Goal: Task Accomplishment & Management: Manage account settings

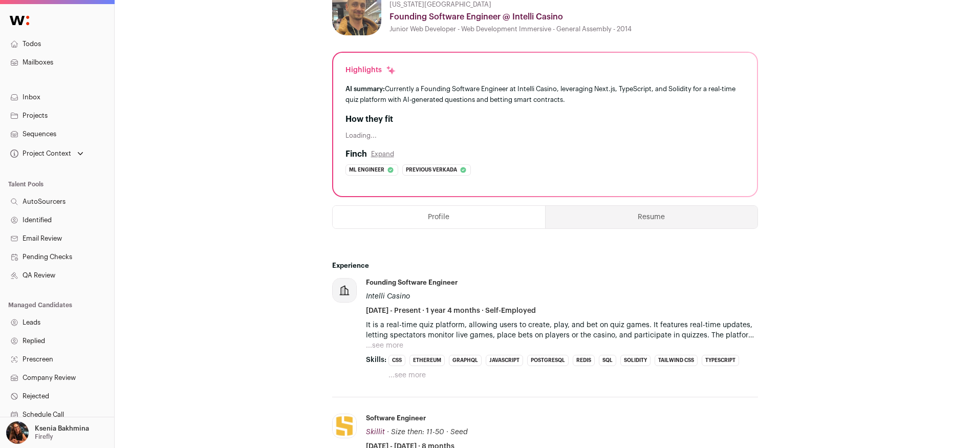
scroll to position [388, 0]
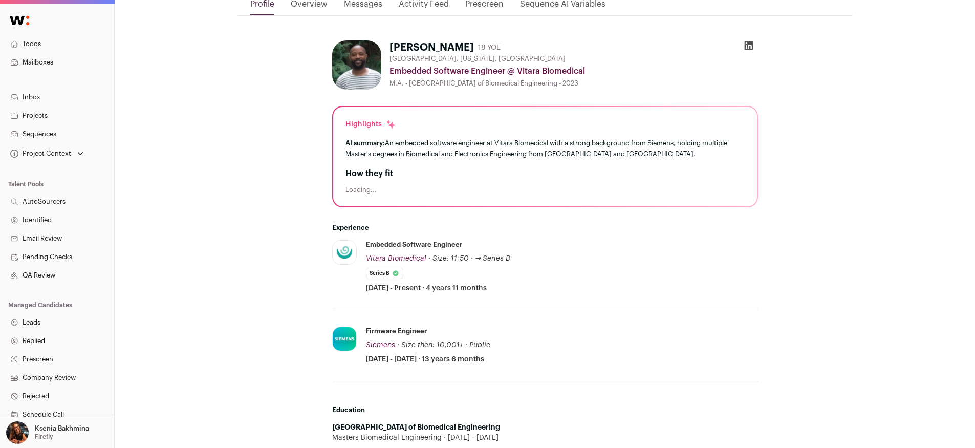
scroll to position [281, 0]
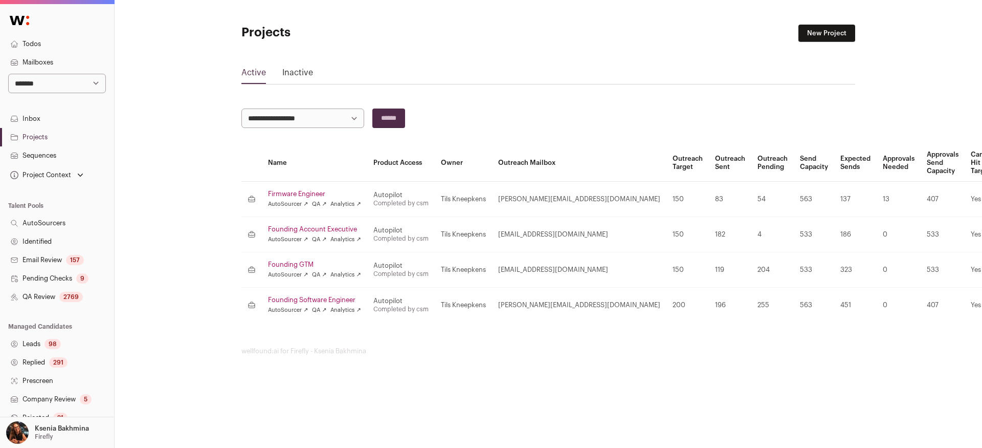
click at [38, 111] on link "Inbox" at bounding box center [57, 119] width 114 height 18
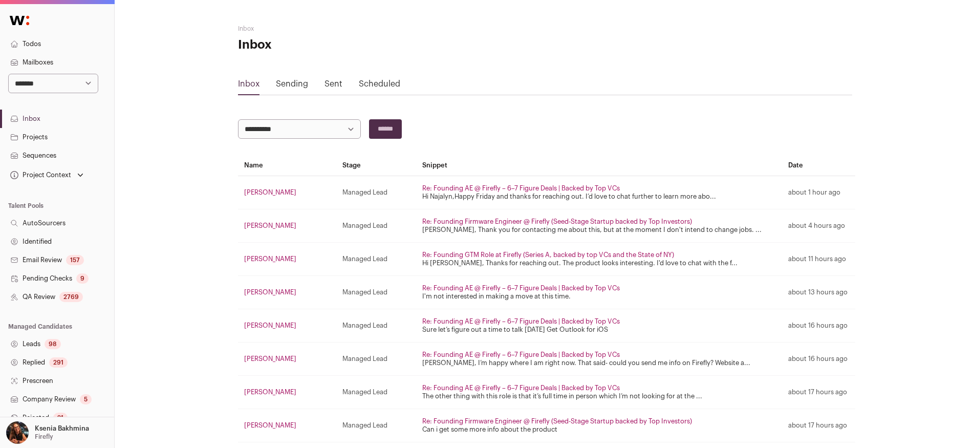
click at [35, 136] on link "Projects" at bounding box center [57, 137] width 114 height 18
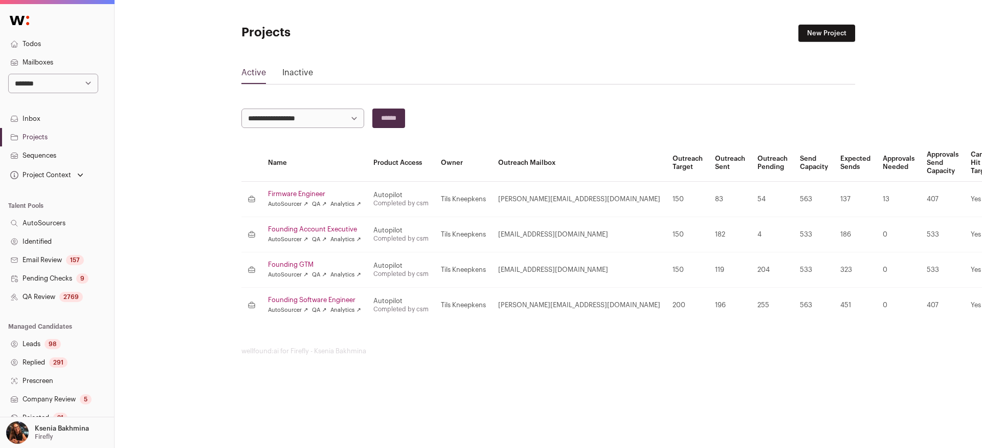
click at [282, 191] on link "Firmware Engineer" at bounding box center [314, 194] width 93 height 8
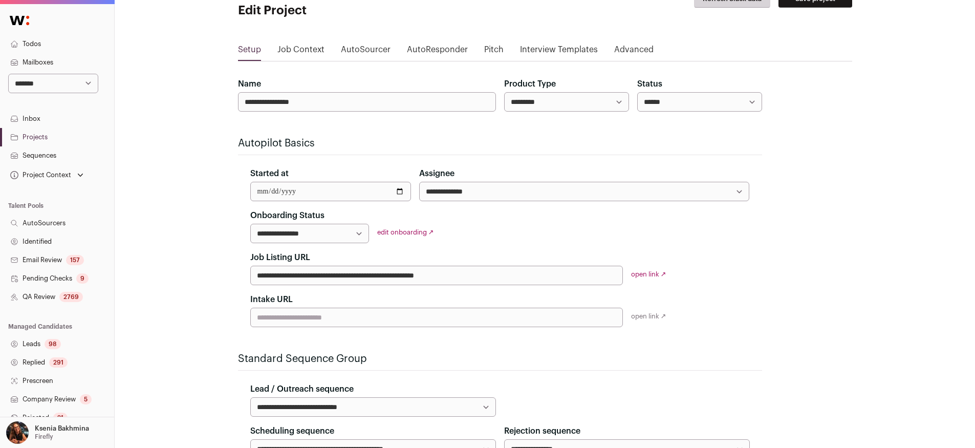
scroll to position [79, 0]
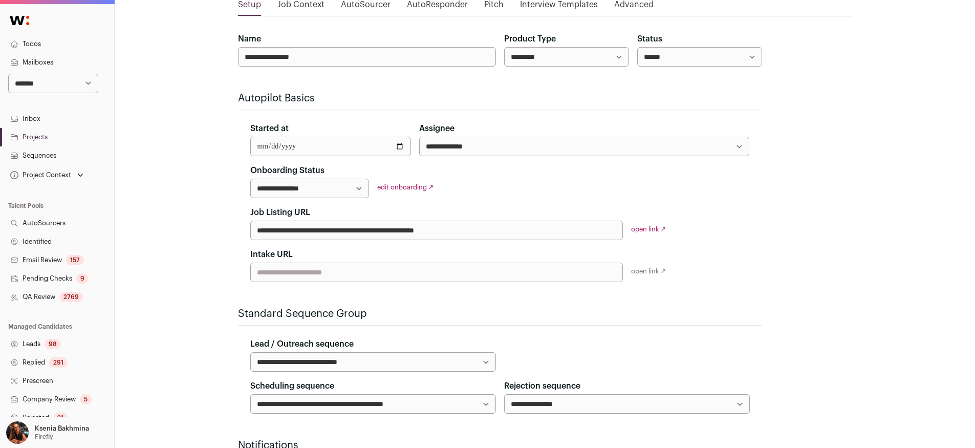
click at [644, 228] on link "open link ↗" at bounding box center [648, 229] width 35 height 7
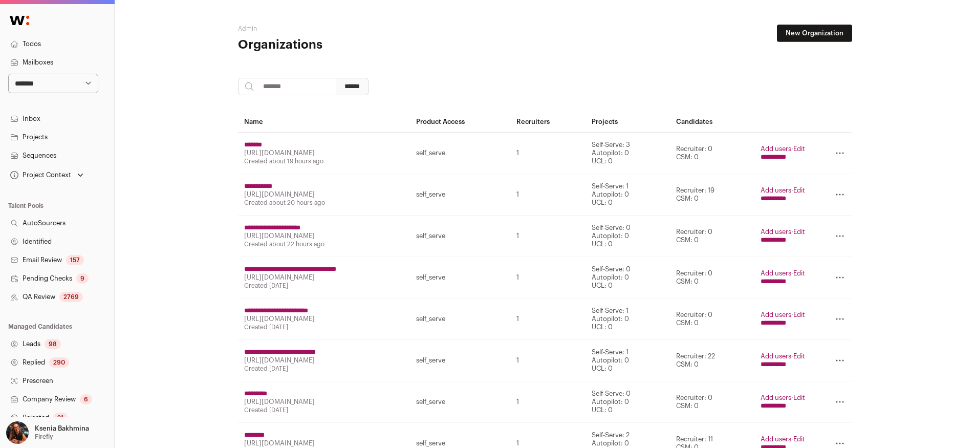
click at [46, 132] on link "Projects" at bounding box center [57, 137] width 114 height 18
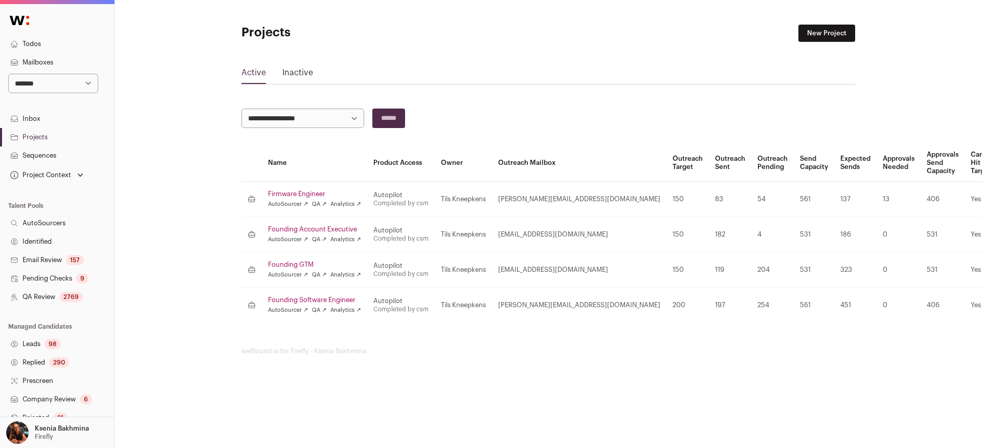
click at [300, 227] on link "Founding Account Executive" at bounding box center [314, 229] width 93 height 8
click at [317, 300] on link "Founding Software Engineer" at bounding box center [314, 300] width 93 height 8
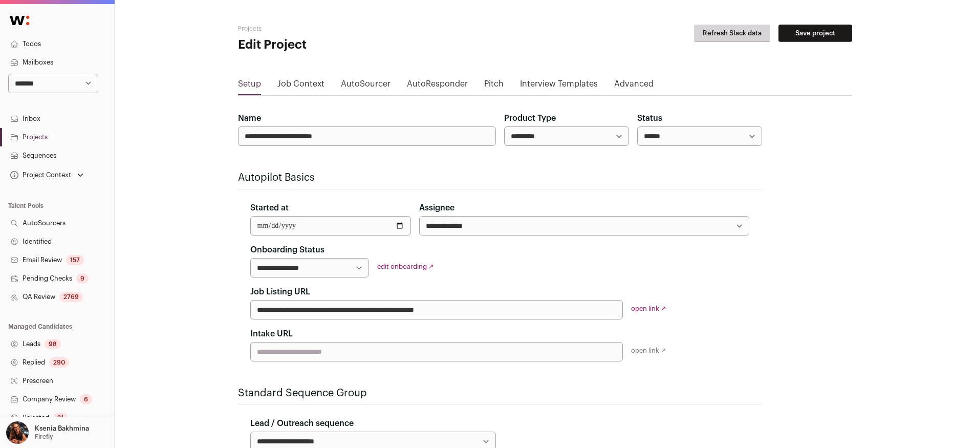
drag, startPoint x: 510, startPoint y: 312, endPoint x: 262, endPoint y: 301, distance: 248.4
click at [262, 301] on input "**********" at bounding box center [436, 309] width 373 height 19
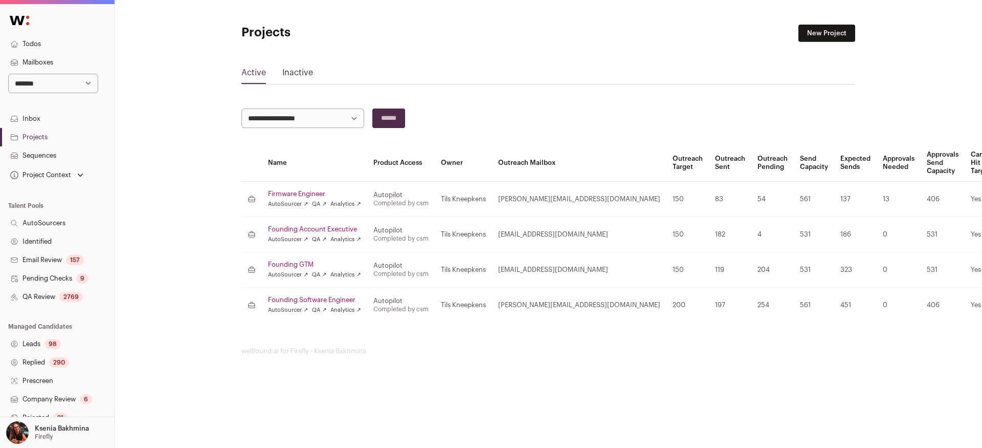
click at [279, 191] on link "Firmware Engineer" at bounding box center [314, 194] width 93 height 8
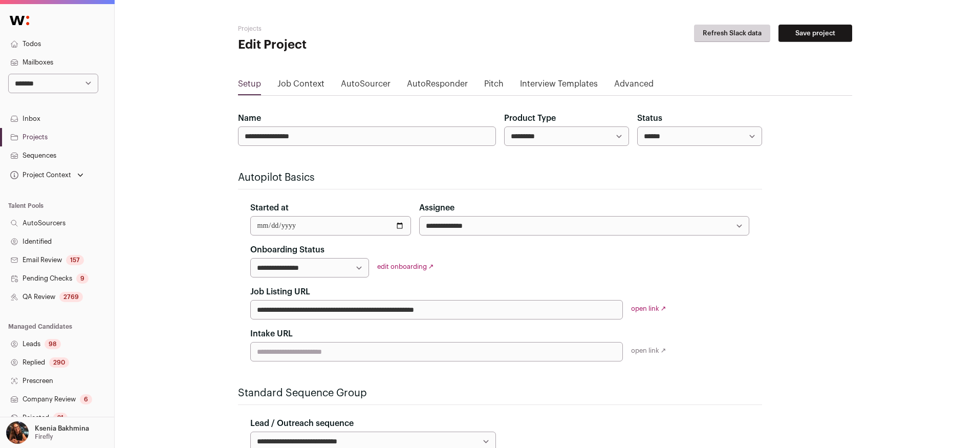
drag, startPoint x: 471, startPoint y: 310, endPoint x: 248, endPoint y: 307, distance: 223.1
click at [248, 307] on div "**********" at bounding box center [500, 303] width 524 height 118
click at [644, 305] on link "open link ↗" at bounding box center [648, 308] width 35 height 7
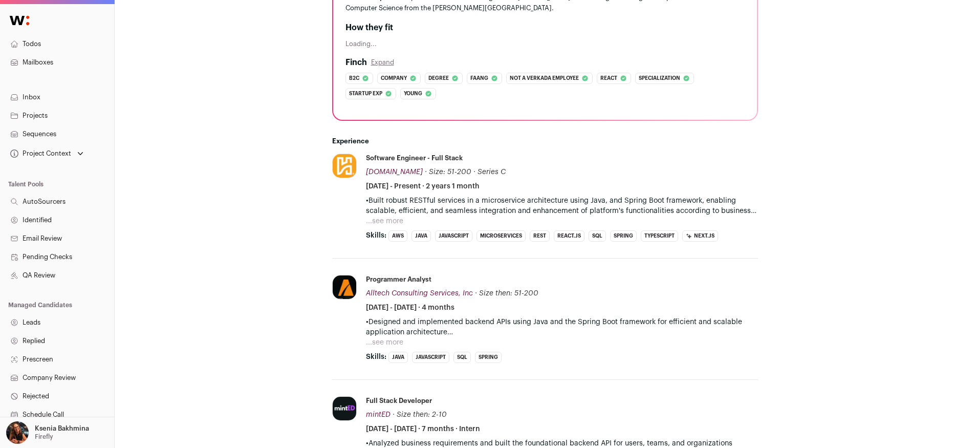
scroll to position [324, 0]
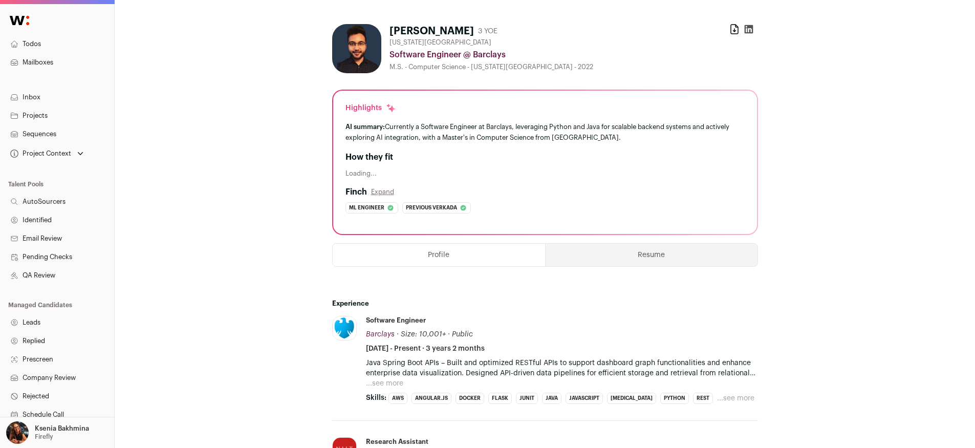
scroll to position [343, 0]
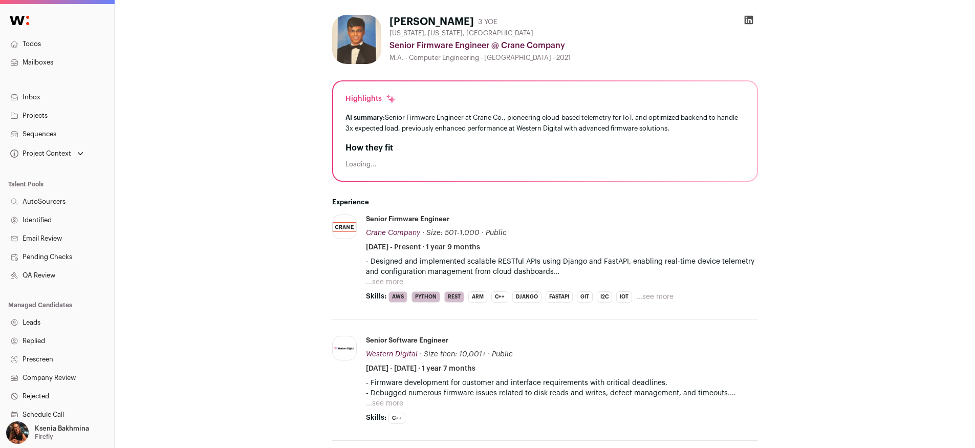
scroll to position [162, 0]
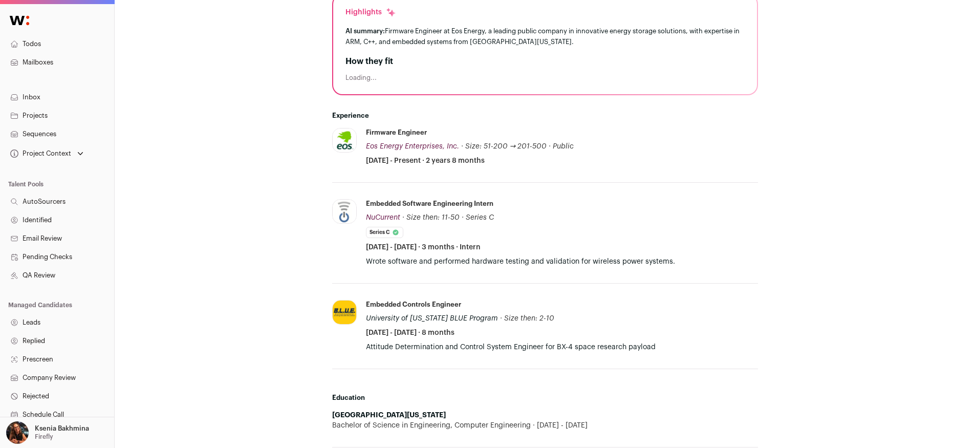
scroll to position [199, 0]
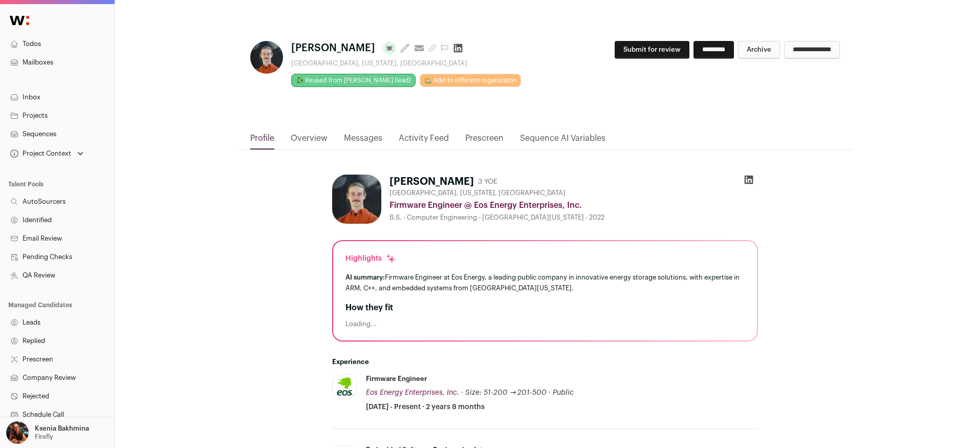
click at [308, 136] on link "Overview" at bounding box center [309, 140] width 37 height 17
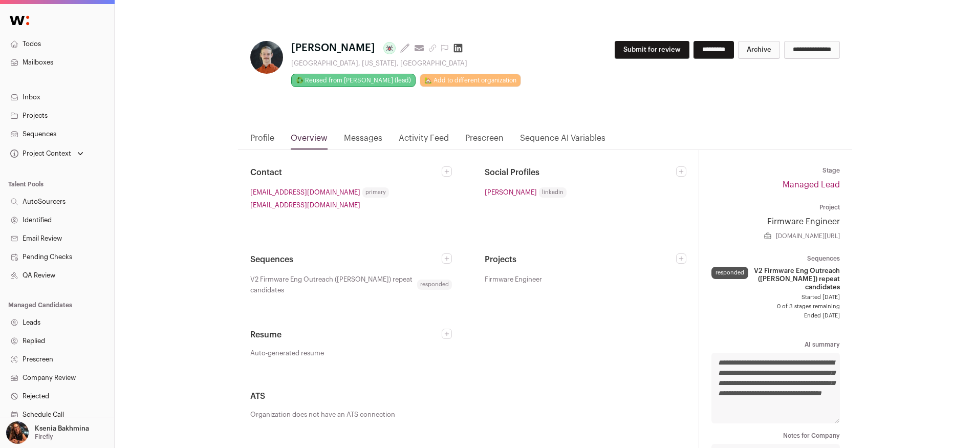
click at [359, 138] on link "Messages" at bounding box center [363, 140] width 38 height 17
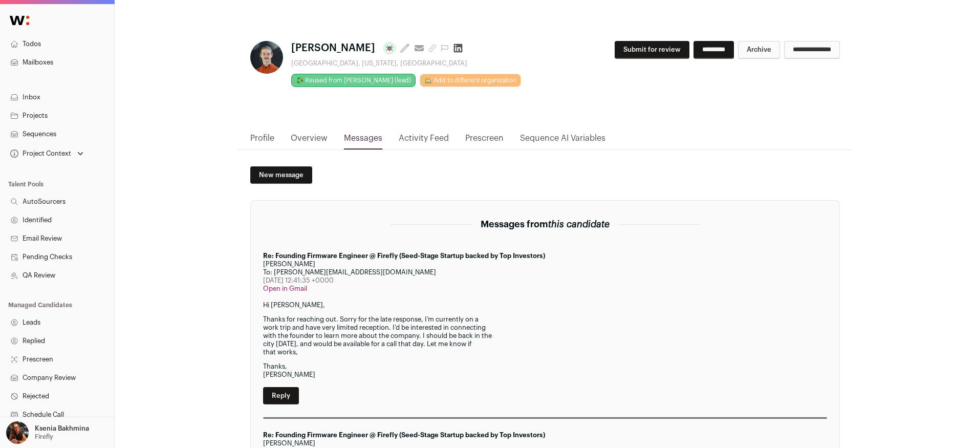
click at [268, 138] on link "Profile" at bounding box center [262, 140] width 24 height 17
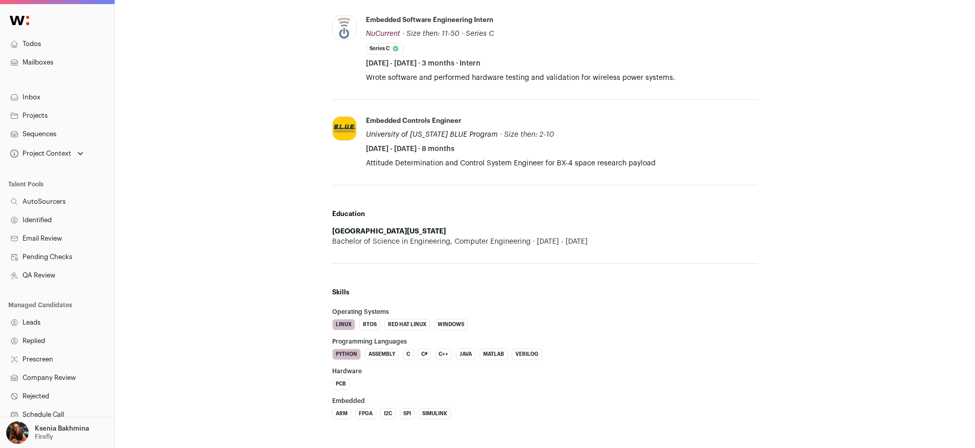
scroll to position [431, 0]
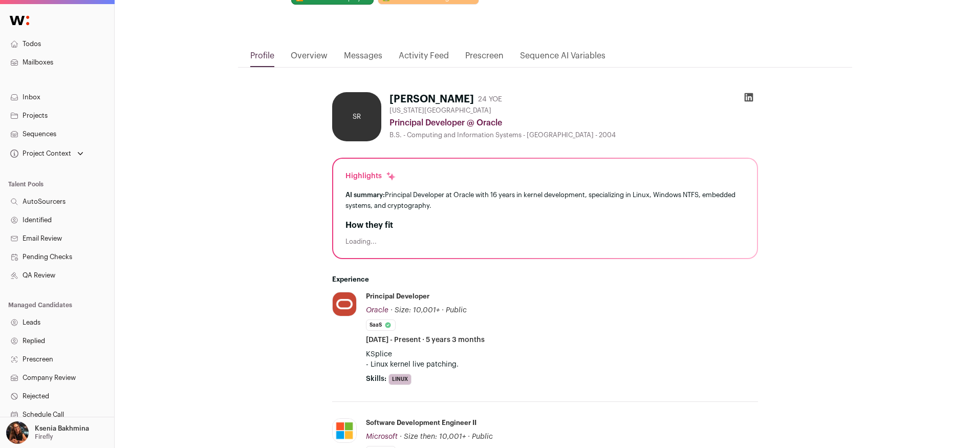
scroll to position [170, 0]
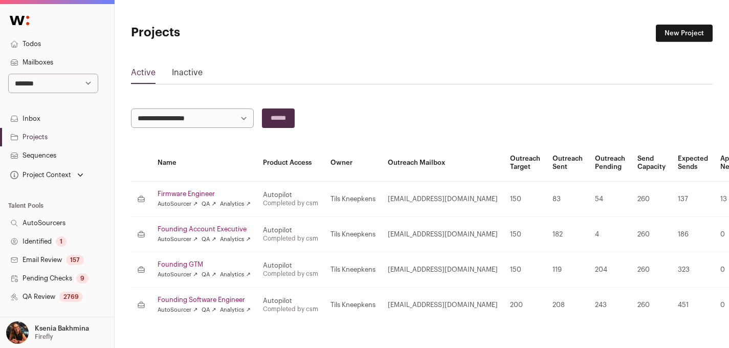
click at [41, 138] on link "Projects" at bounding box center [57, 137] width 114 height 18
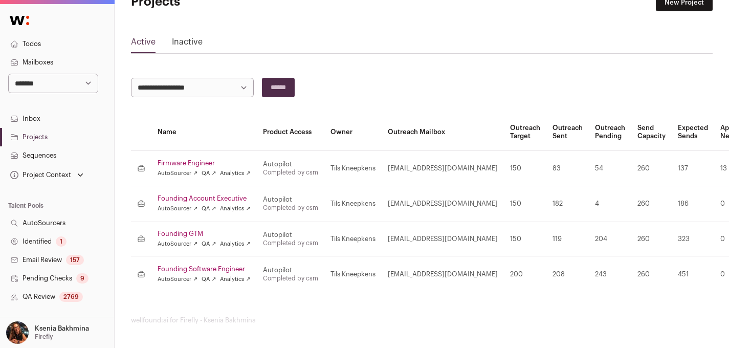
scroll to position [32, 0]
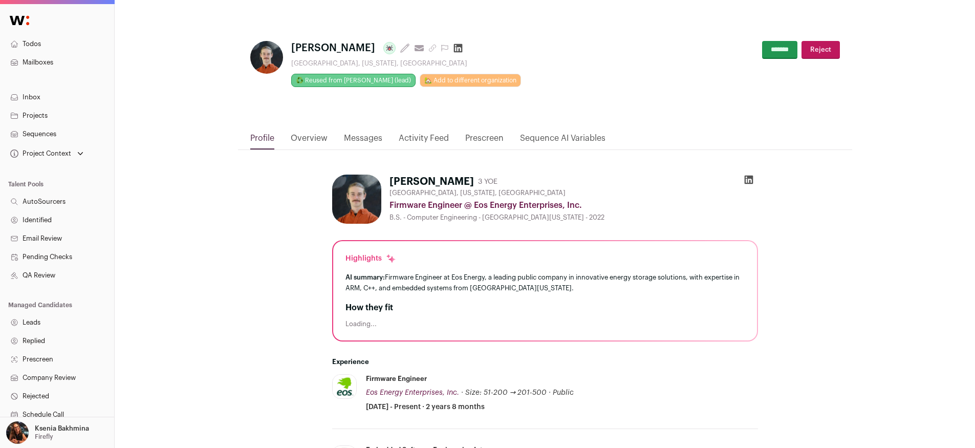
click at [429, 136] on link "Activity Feed" at bounding box center [424, 140] width 50 height 17
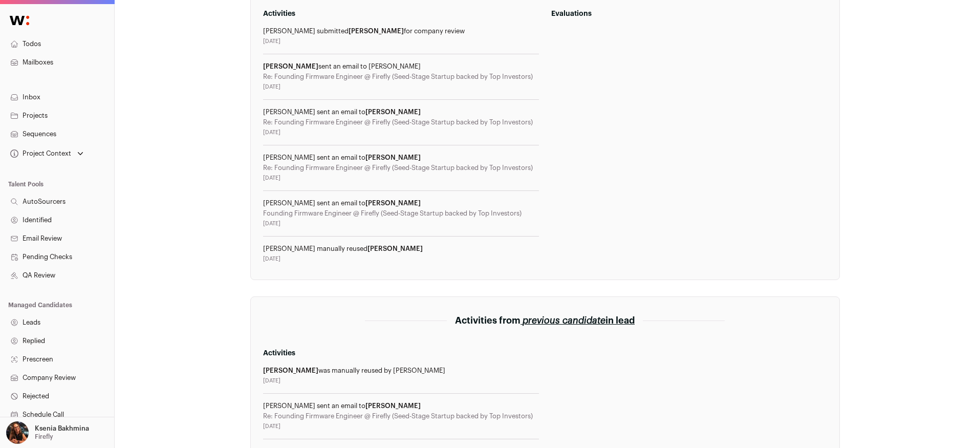
scroll to position [177, 0]
